Goal: Check status: Check status

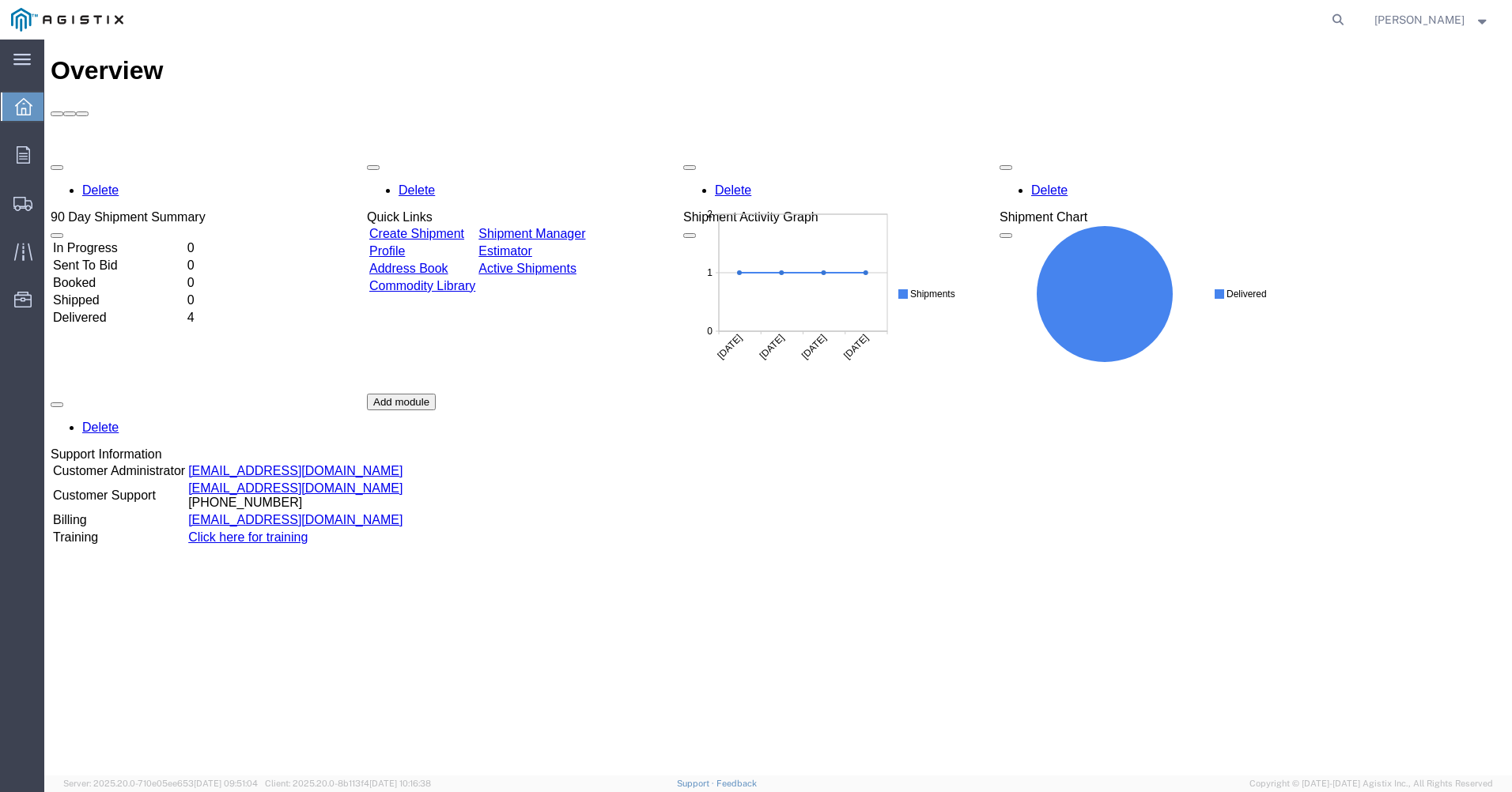
click at [125, 310] on td "Delivered" at bounding box center [119, 318] width 133 height 16
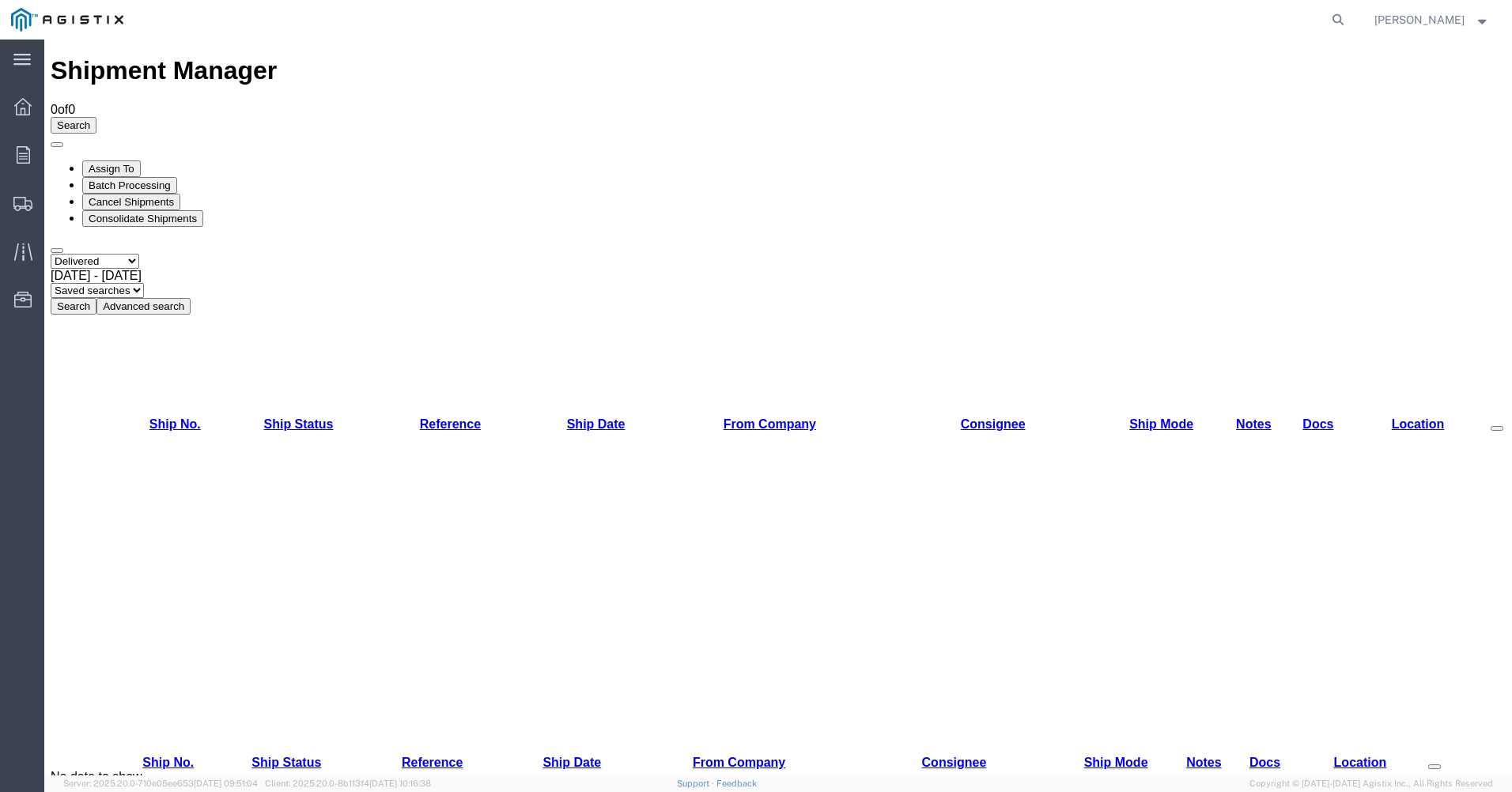
click at [171, 417] on link "Ship No." at bounding box center [175, 424] width 52 height 14
click at [22, 159] on icon at bounding box center [23, 154] width 14 height 18
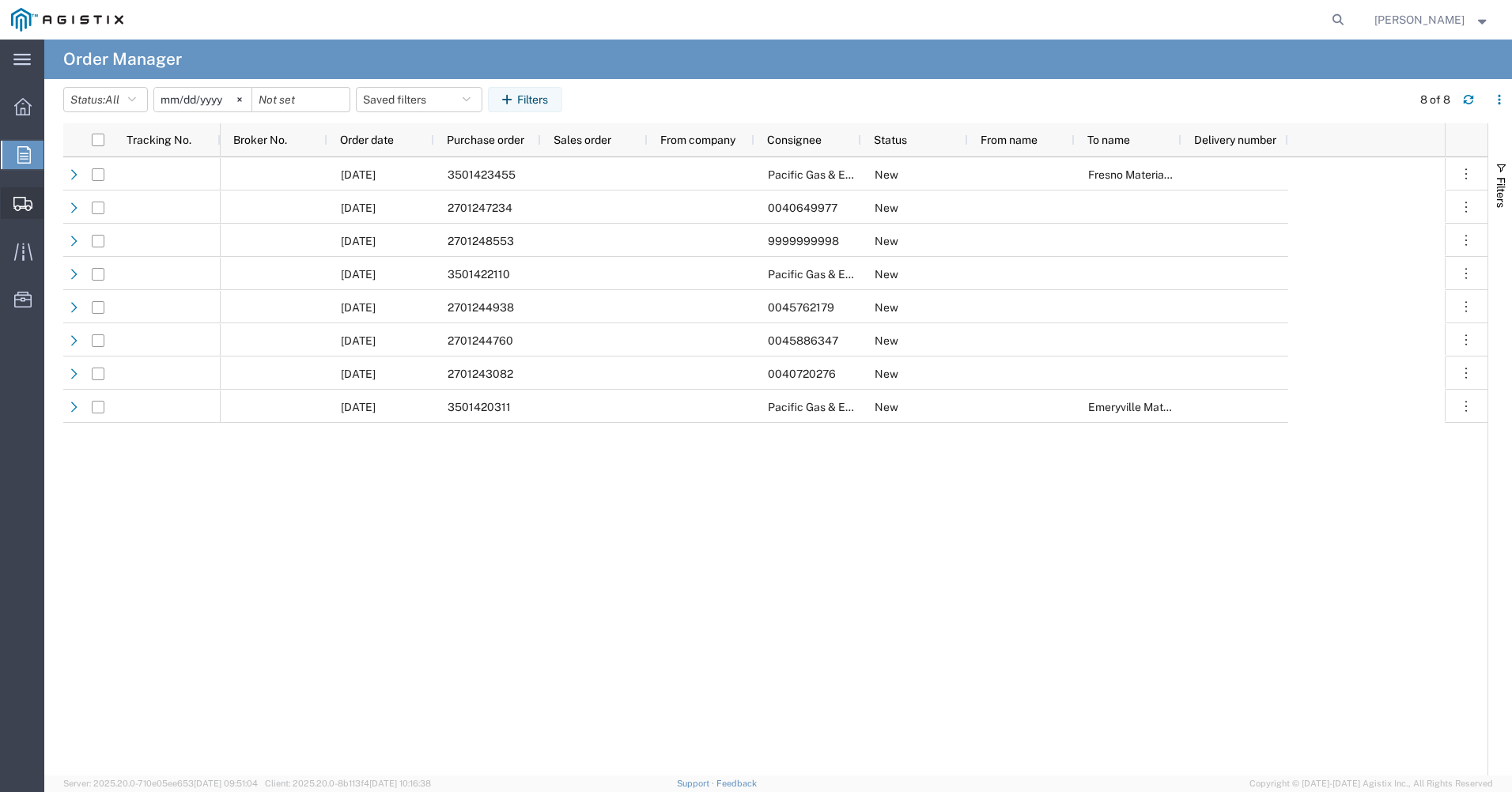
click at [54, 203] on span "Shipments" at bounding box center [49, 203] width 11 height 31
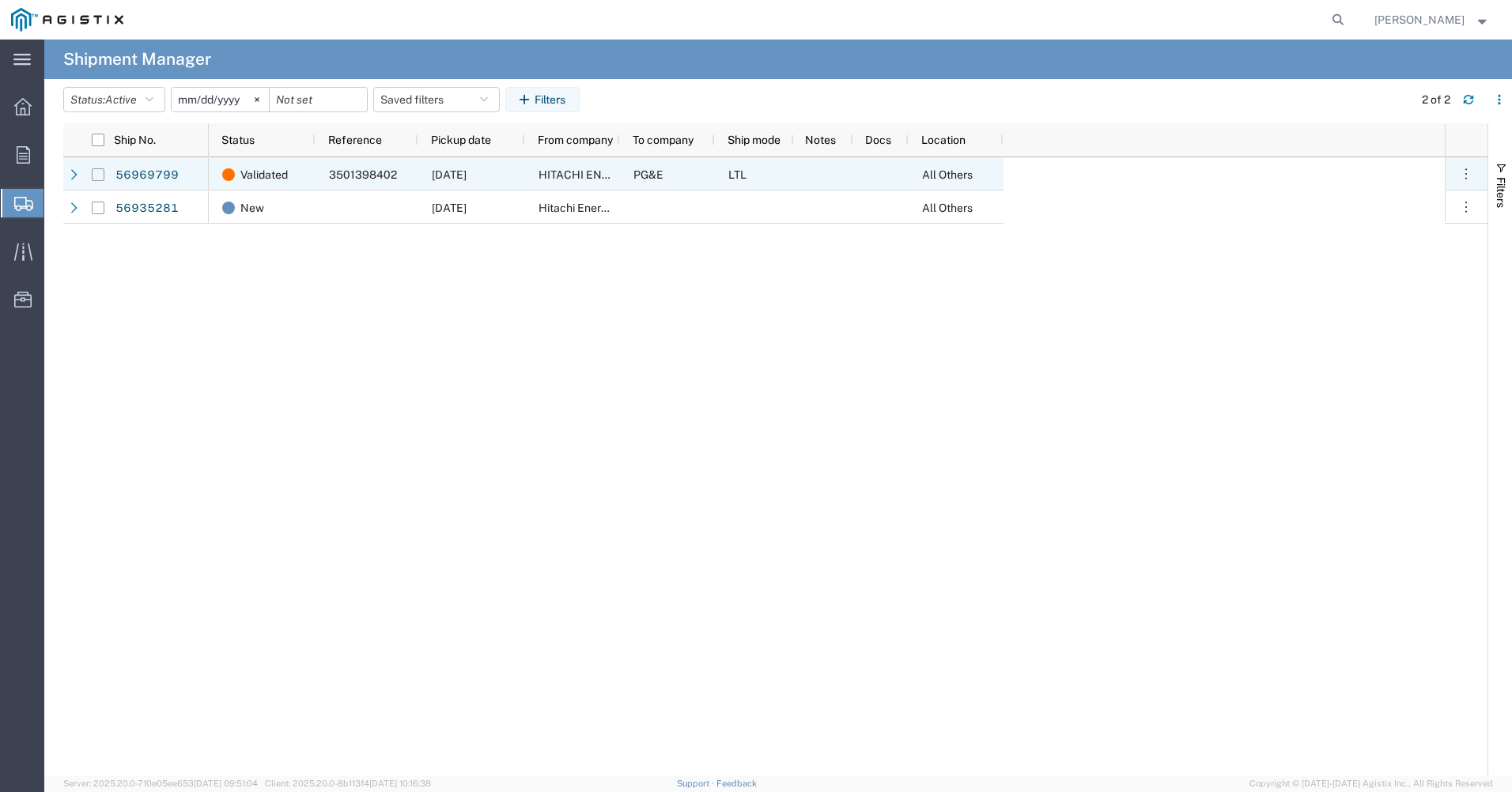
click at [96, 175] on input "Press Space to toggle row selection (unchecked)" at bounding box center [98, 174] width 13 height 13
checkbox input "true"
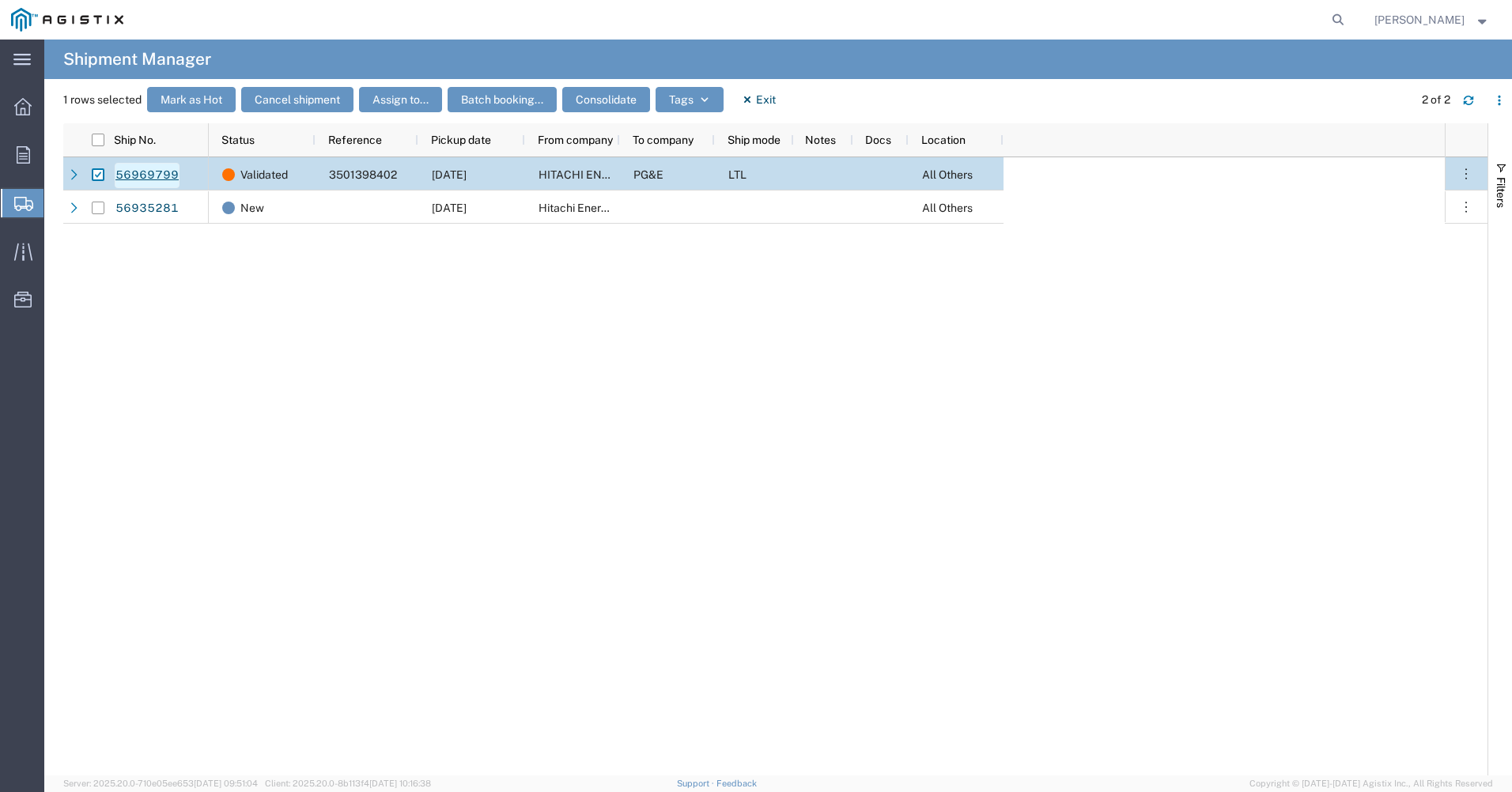
click at [129, 167] on link "56969799" at bounding box center [147, 174] width 65 height 25
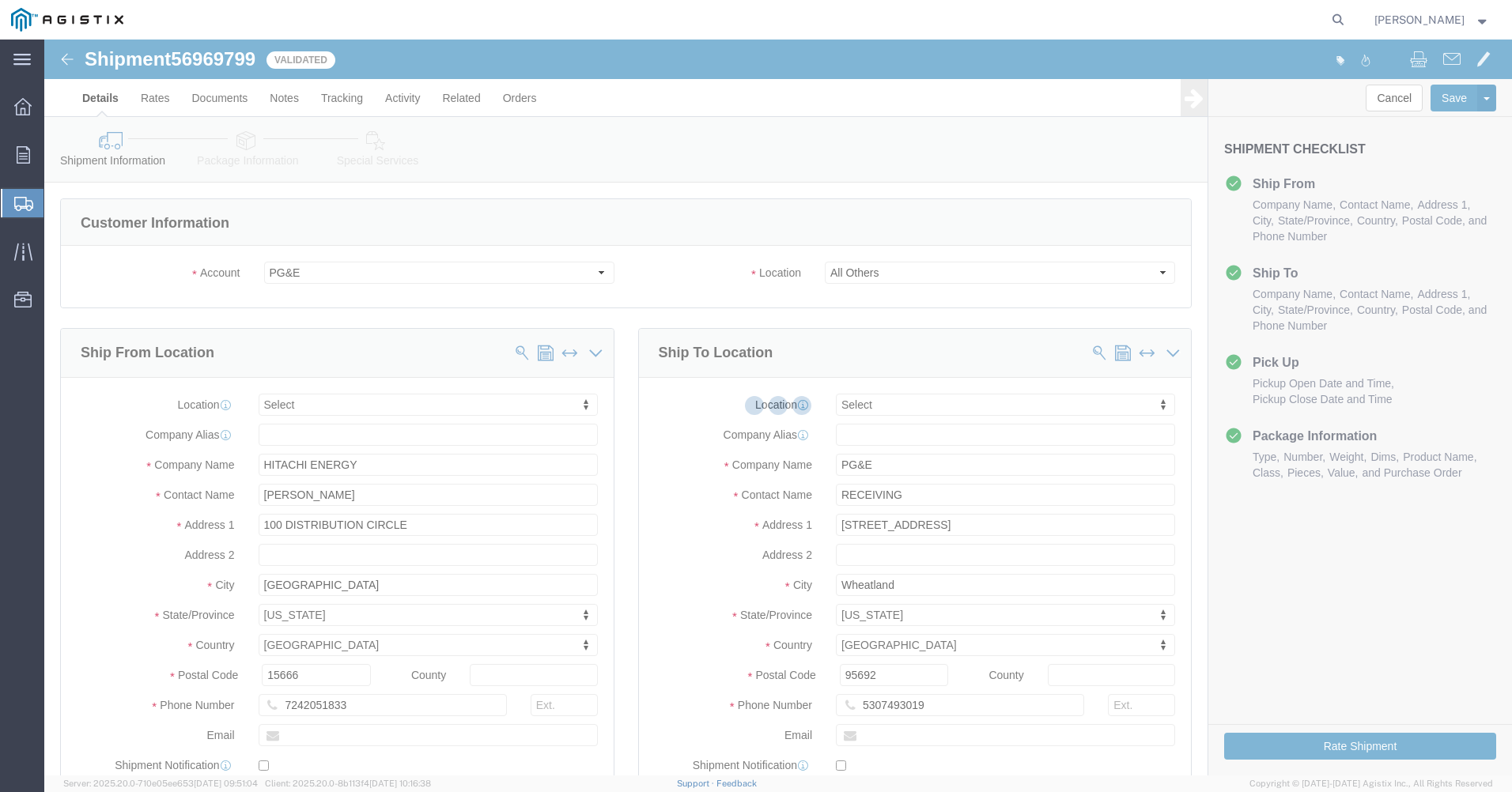
select select
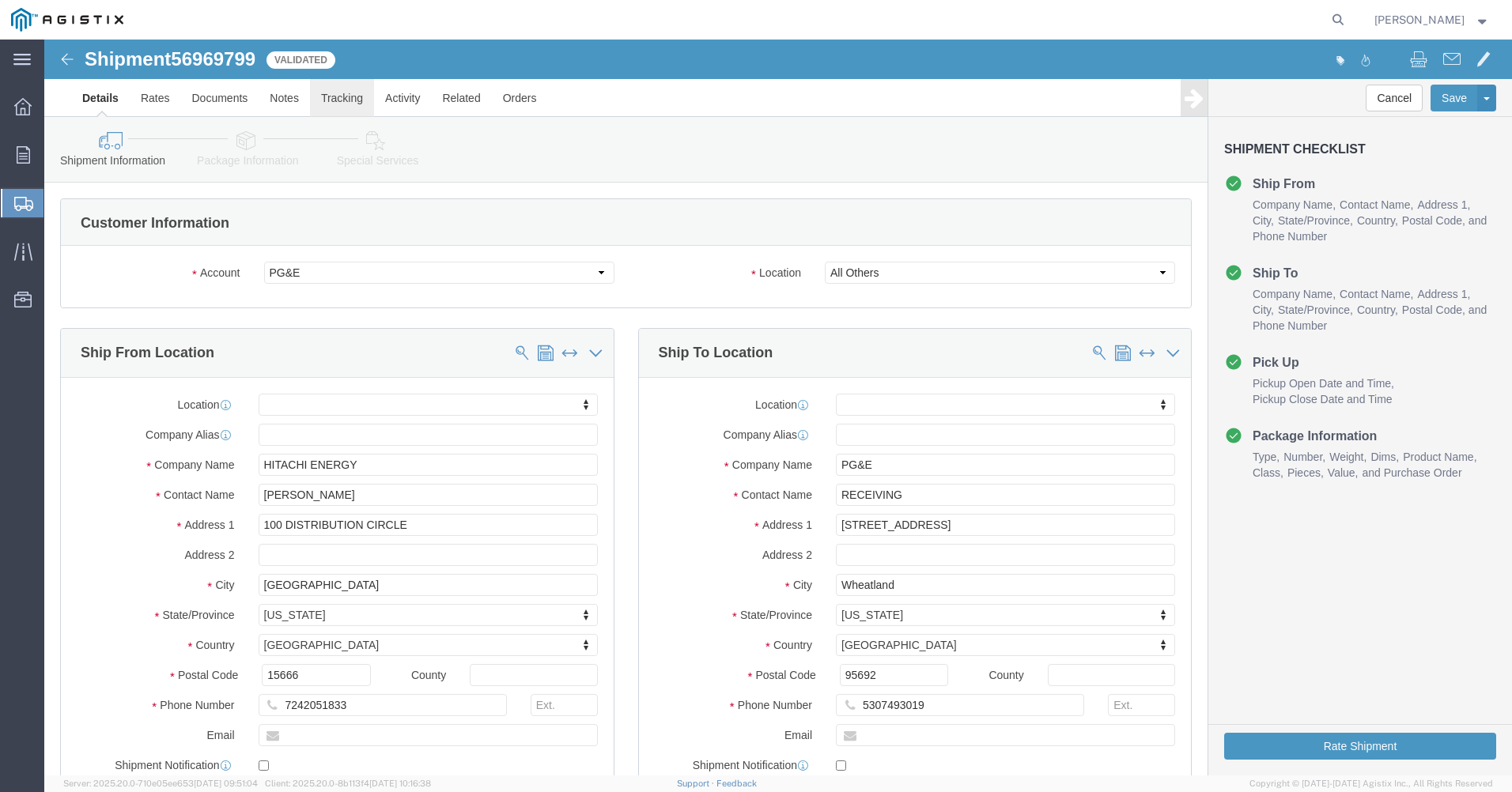
click link "Tracking"
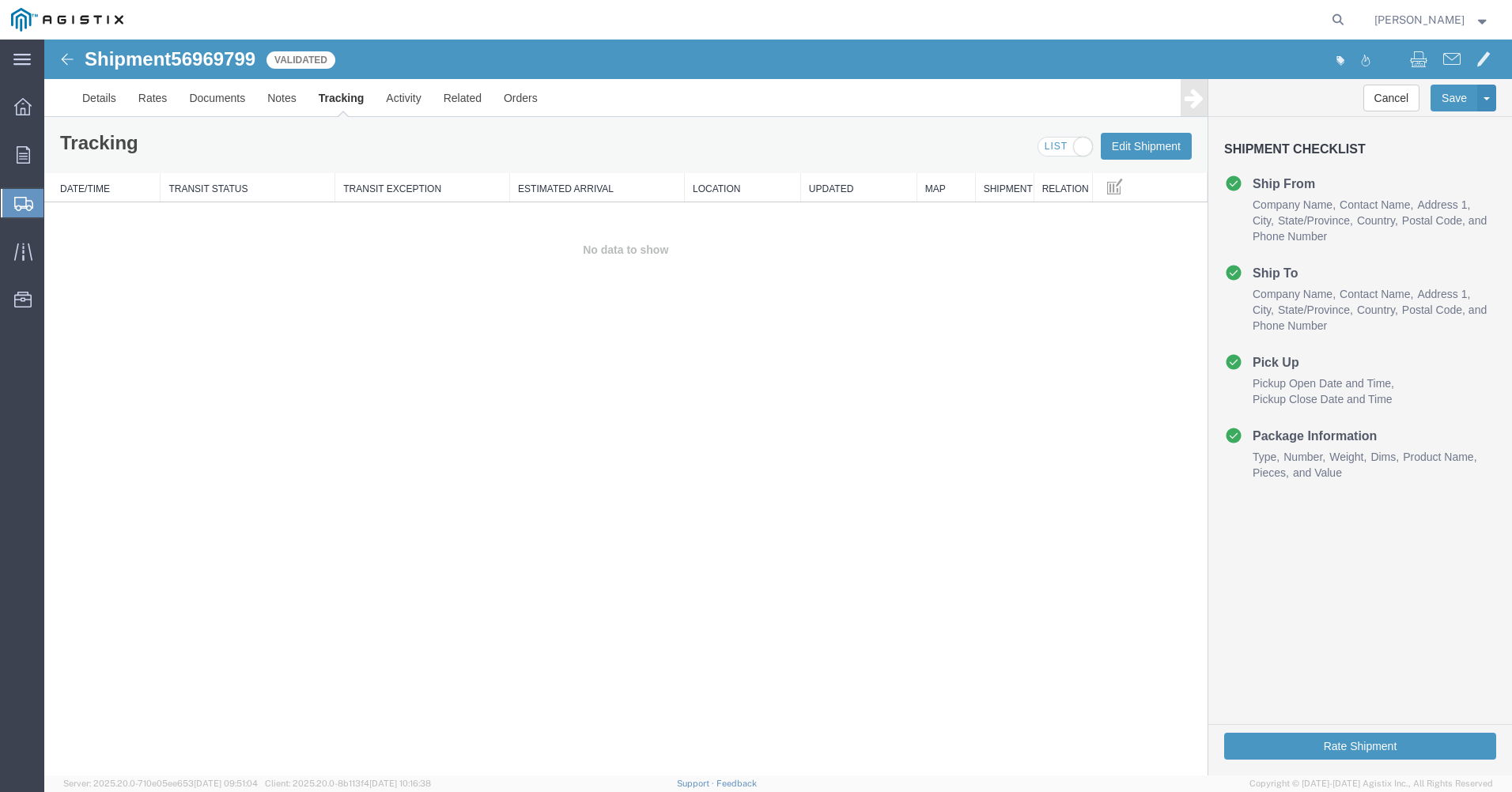
click at [0, 0] on span "Shipment Manager" at bounding box center [0, 0] width 0 height 0
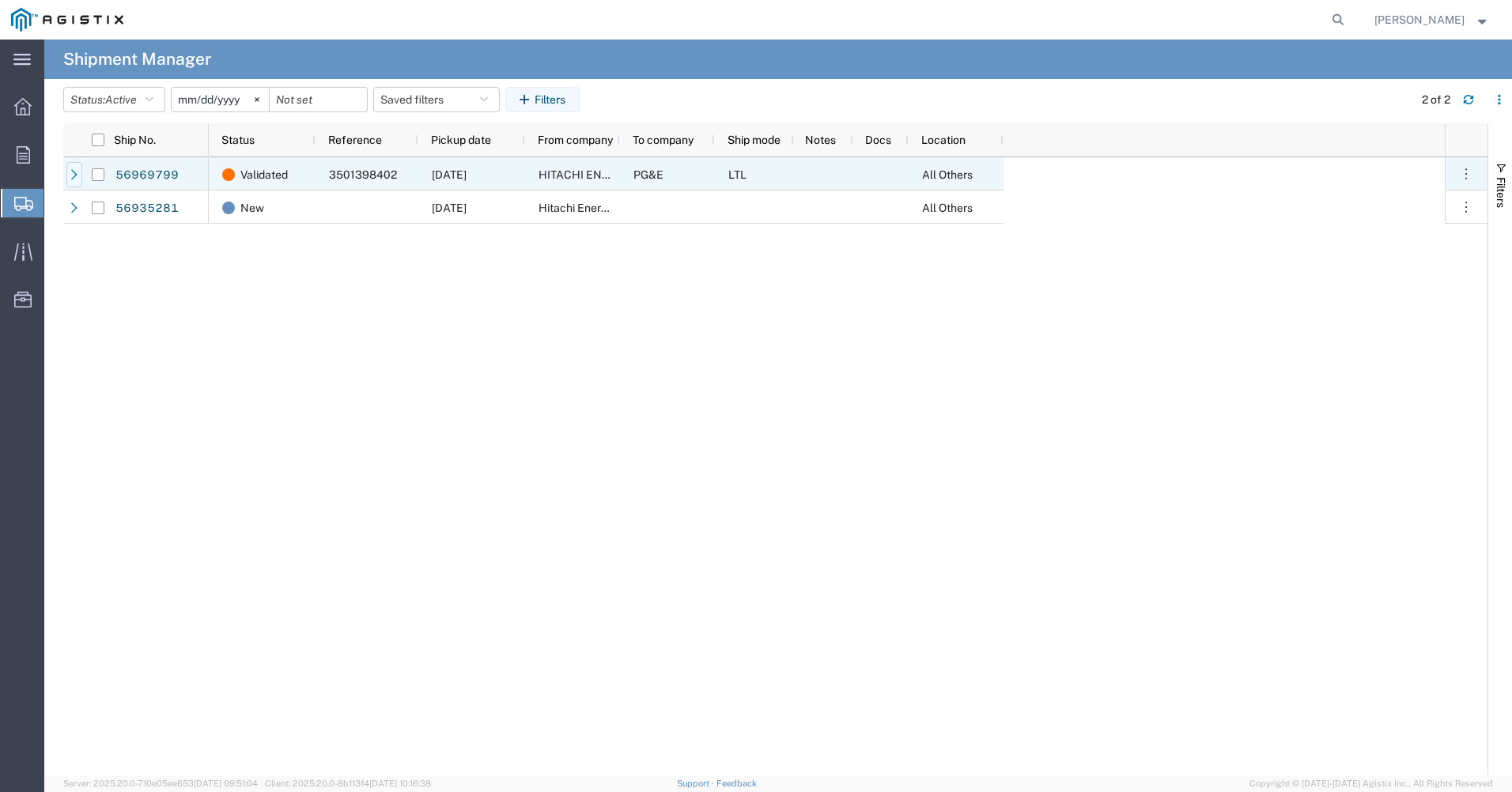
click at [74, 175] on icon at bounding box center [74, 174] width 11 height 11
